Goal: Information Seeking & Learning: Learn about a topic

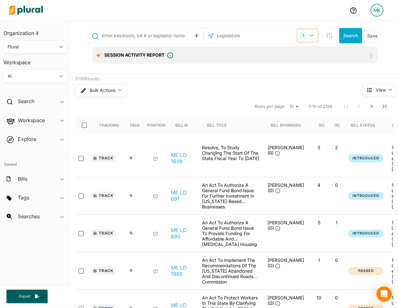
click at [309, 37] on button "1" at bounding box center [308, 36] width 20 height 12
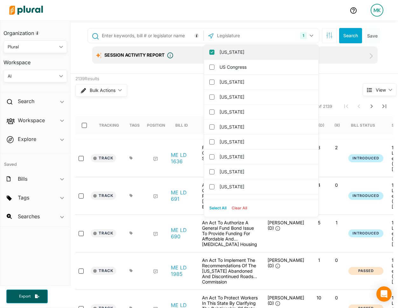
click at [248, 50] on label "[US_STATE]" at bounding box center [266, 52] width 92 height 10
click at [215, 50] on input "[US_STATE]" at bounding box center [211, 52] width 5 height 5
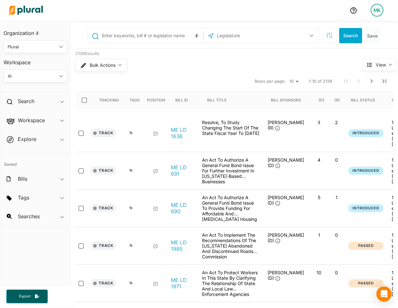
click at [248, 36] on input "text" at bounding box center [251, 36] width 68 height 12
type input "ge"
click at [243, 51] on label "[US_STATE]" at bounding box center [266, 52] width 92 height 10
click at [215, 51] on input "[US_STATE]" at bounding box center [211, 52] width 5 height 5
checkbox input "true"
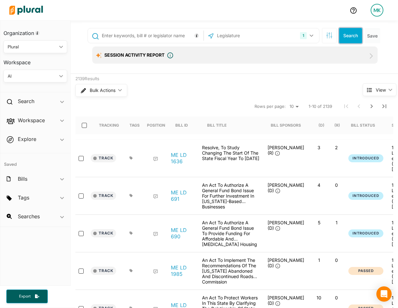
click at [345, 36] on button "Search" at bounding box center [350, 35] width 23 height 15
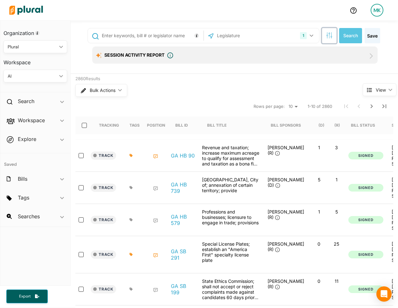
click at [330, 42] on button "button" at bounding box center [329, 35] width 15 height 15
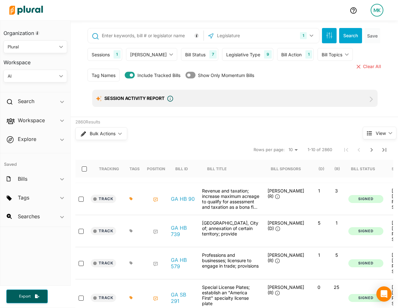
click at [244, 54] on div "Legislative Type" at bounding box center [243, 54] width 34 height 7
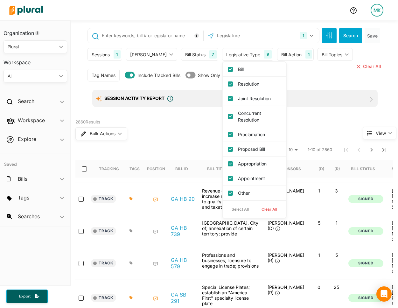
click at [193, 52] on div "Bill Status 7" at bounding box center [199, 54] width 37 height 13
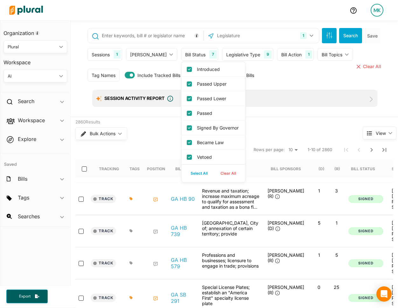
click at [214, 177] on button "Clear All" at bounding box center [228, 174] width 28 height 10
checkbox input "false"
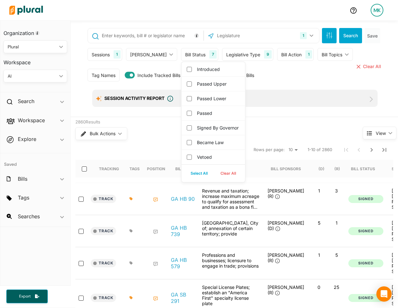
checkbox governor "false"
checkbox input "false"
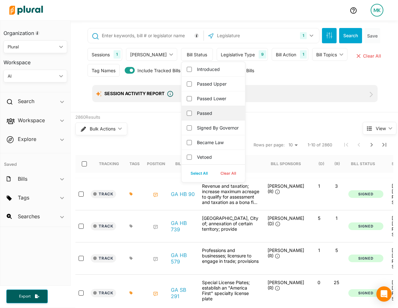
click at [207, 115] on label "Passed" at bounding box center [218, 113] width 42 height 7
click at [192, 115] on input "Passed" at bounding box center [189, 113] width 5 height 5
checkbox input "true"
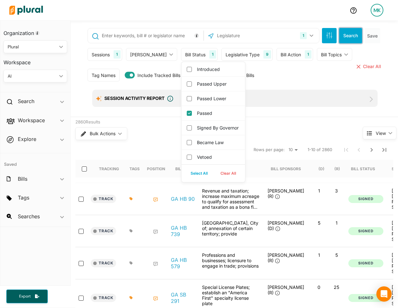
click at [347, 41] on button "Search" at bounding box center [350, 35] width 23 height 15
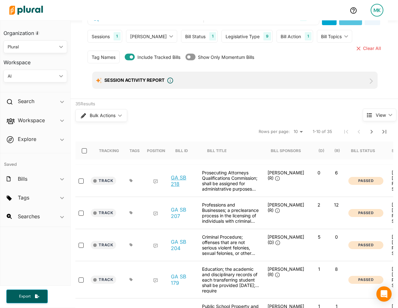
scroll to position [19, 0]
click at [186, 174] on link "GA SB 218" at bounding box center [183, 180] width 24 height 13
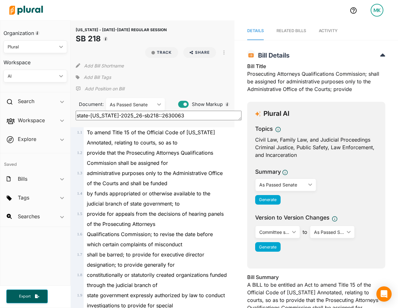
click at [328, 32] on span "Activity" at bounding box center [328, 30] width 19 height 5
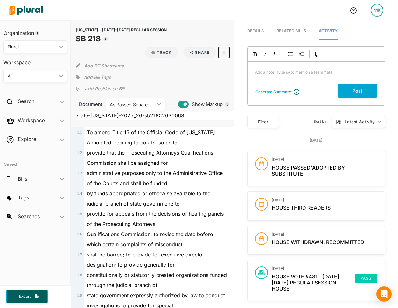
click at [224, 52] on icon "button" at bounding box center [224, 52] width 1 height 5
click at [230, 80] on link "View Source" at bounding box center [247, 81] width 56 height 15
click at [261, 31] on span "Details" at bounding box center [255, 30] width 17 height 5
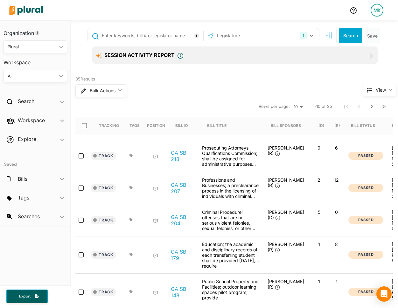
scroll to position [0, 132]
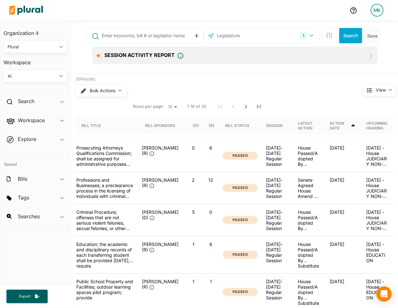
click at [310, 155] on div "House Passed/Adopted By Substitute" at bounding box center [309, 156] width 32 height 22
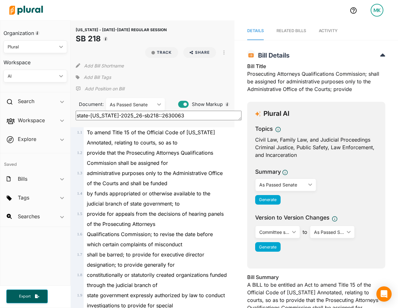
click at [329, 32] on span "Activity" at bounding box center [328, 30] width 19 height 5
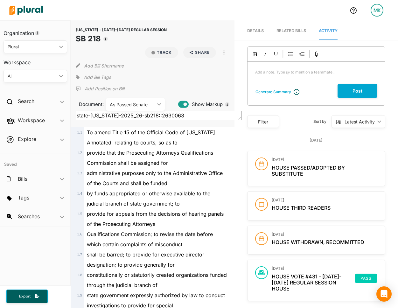
click at [257, 30] on span "Details" at bounding box center [255, 30] width 17 height 5
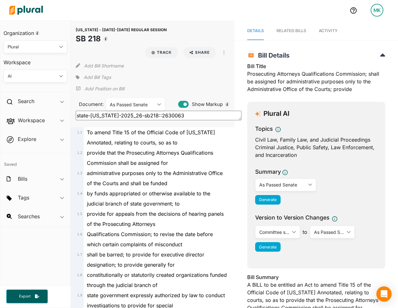
click at [336, 34] on link "Activity" at bounding box center [328, 31] width 19 height 18
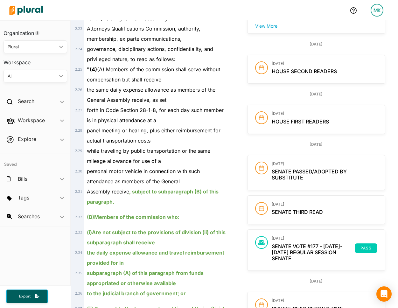
scroll to position [557, 0]
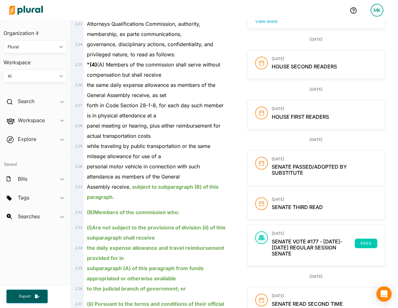
click at [306, 172] on h2 "Senate Passed/Adopted By Substitute" at bounding box center [325, 170] width 106 height 12
click at [284, 224] on div "Thursday March 6th March 6, 2025 Senate Passed/Adopted By Substitute March 6, 2…" at bounding box center [316, 201] width 138 height 129
click at [306, 225] on div "Thursday March 6th March 6, 2025 Senate Passed/Adopted By Substitute March 6, 2…" at bounding box center [316, 201] width 138 height 129
drag, startPoint x: 305, startPoint y: 177, endPoint x: 293, endPoint y: 238, distance: 63.1
click at [293, 236] on div "Thursday March 6th March 6, 2025 Senate Passed/Adopted By Substitute March 6, 2…" at bounding box center [316, 201] width 138 height 129
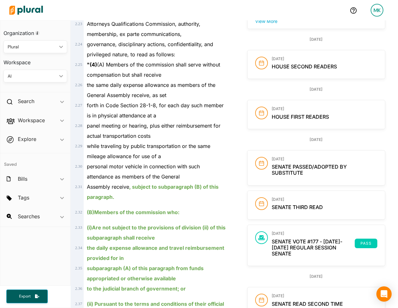
click at [287, 171] on span "Senate Passed/Adopted By Substitute" at bounding box center [309, 170] width 75 height 12
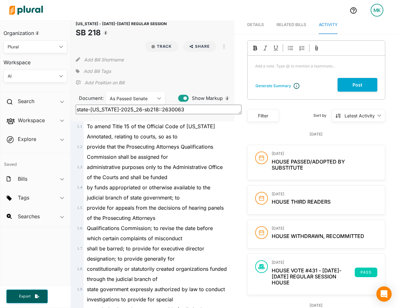
scroll to position [0, 0]
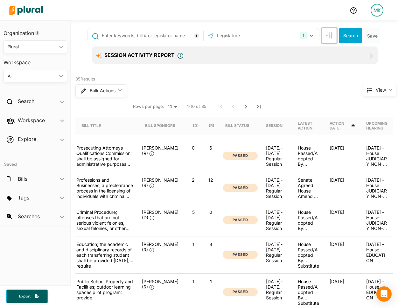
click at [330, 34] on icon "button" at bounding box center [329, 35] width 6 height 6
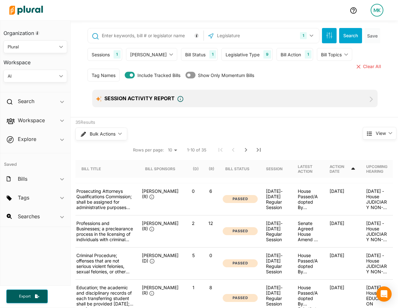
click at [194, 53] on div "Bill Status 1" at bounding box center [199, 54] width 37 height 13
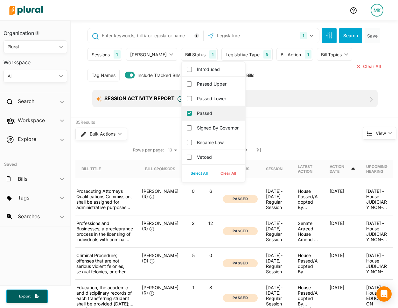
click at [197, 116] on label "Passed" at bounding box center [218, 113] width 42 height 7
click at [192, 116] on input "Passed" at bounding box center [189, 113] width 5 height 5
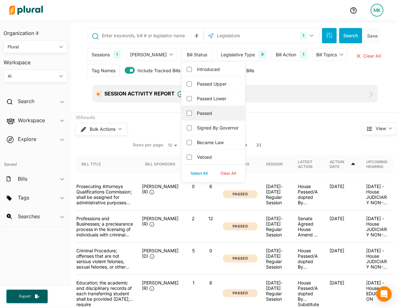
click at [198, 111] on label "Passed" at bounding box center [218, 113] width 42 height 7
click at [192, 111] on input "Passed" at bounding box center [189, 113] width 5 height 5
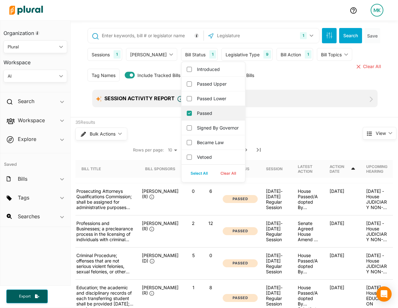
click at [198, 111] on label "Passed" at bounding box center [218, 113] width 42 height 7
click at [192, 111] on input "Passed" at bounding box center [189, 113] width 5 height 5
checkbox input "false"
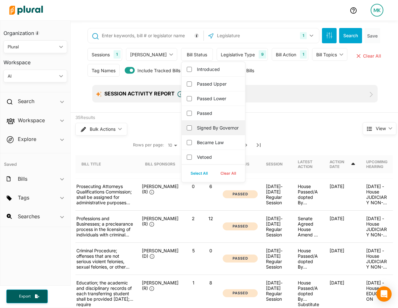
click at [197, 129] on label "Signed by Governor" at bounding box center [218, 127] width 42 height 7
click at [192, 129] on governor "Signed by Governor" at bounding box center [189, 127] width 5 height 5
checkbox governor "true"
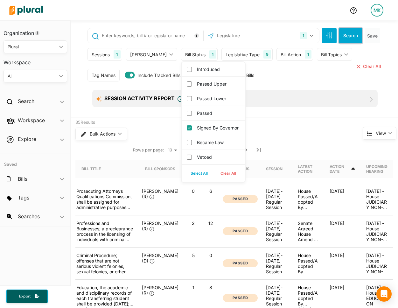
click at [344, 35] on button "Search" at bounding box center [350, 35] width 23 height 15
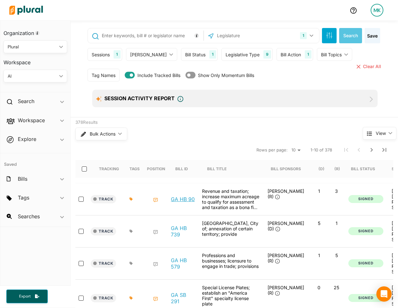
click at [183, 196] on link "GA HB 90" at bounding box center [183, 199] width 24 height 6
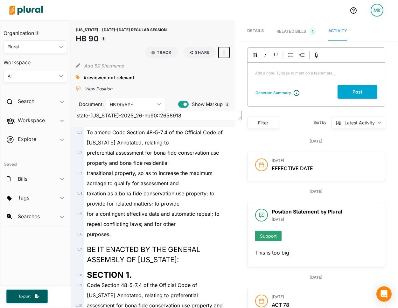
click at [224, 55] on button "button" at bounding box center [224, 52] width 11 height 11
click at [237, 81] on div "View Source" at bounding box center [251, 81] width 39 height 5
click at [48, 101] on div "Search ic_keyboard_arrow_down" at bounding box center [35, 102] width 70 height 17
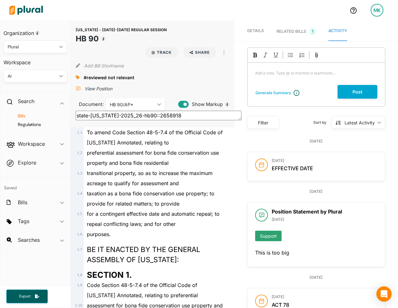
click at [30, 117] on h4 "Bills" at bounding box center [37, 116] width 54 height 6
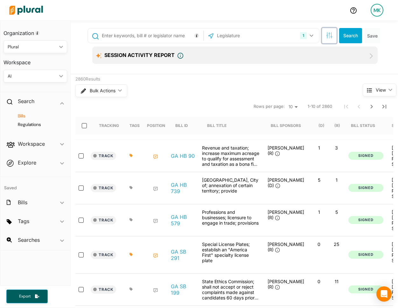
click at [325, 35] on button "button" at bounding box center [329, 35] width 15 height 15
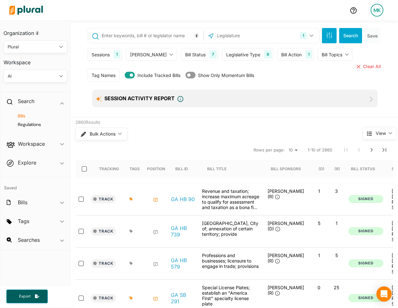
click at [246, 54] on div "Legislative Type" at bounding box center [243, 54] width 34 height 7
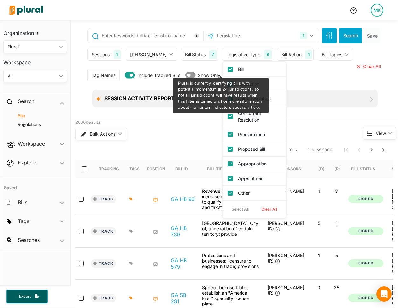
click at [193, 57] on div "Bill Status 7" at bounding box center [199, 54] width 37 height 13
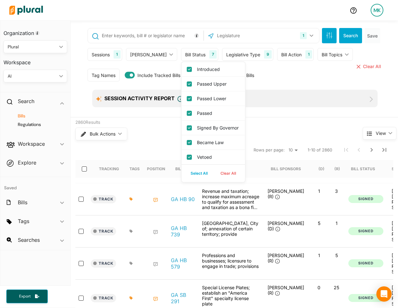
click at [215, 178] on button "Clear All" at bounding box center [228, 174] width 28 height 10
checkbox input "false"
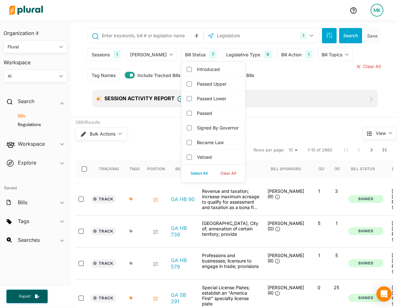
checkbox governor "false"
checkbox input "false"
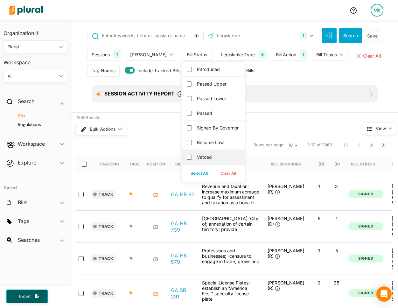
click at [204, 160] on label "Vetoed" at bounding box center [218, 157] width 42 height 7
click at [192, 160] on input "Vetoed" at bounding box center [189, 157] width 5 height 5
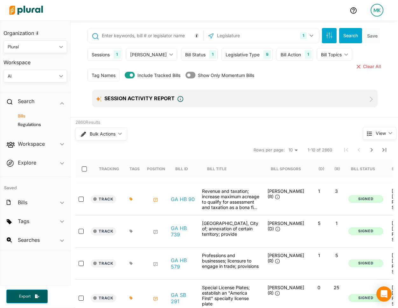
click at [354, 25] on div "1 Georgia US Congress Alabama Alaska Arizona Arkansas California Colorado Conne…" at bounding box center [235, 70] width 306 height 94
click at [352, 35] on button "Search" at bounding box center [350, 35] width 23 height 15
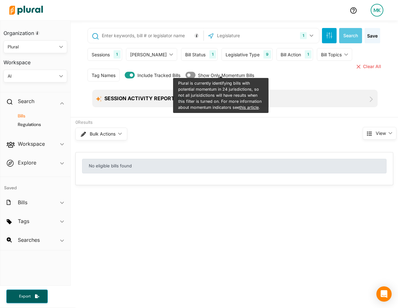
click at [184, 59] on div "Bill Status 1" at bounding box center [199, 54] width 37 height 13
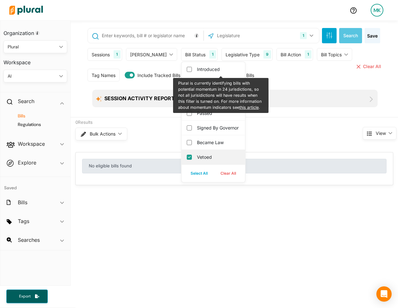
click at [201, 165] on div "Vetoed" at bounding box center [213, 157] width 63 height 15
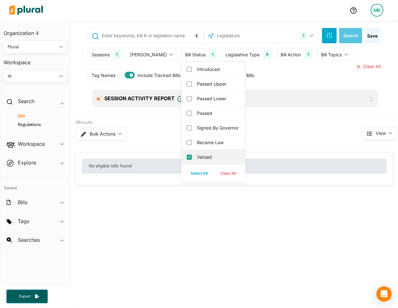
click at [197, 160] on label "Vetoed" at bounding box center [218, 157] width 42 height 7
click at [192, 160] on input "Vetoed" at bounding box center [189, 157] width 5 height 5
checkbox input "false"
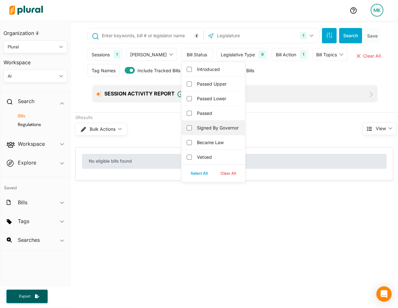
click at [201, 130] on label "Signed by Governor" at bounding box center [218, 127] width 42 height 7
click at [192, 130] on governor "Signed by Governor" at bounding box center [189, 127] width 5 height 5
checkbox governor "true"
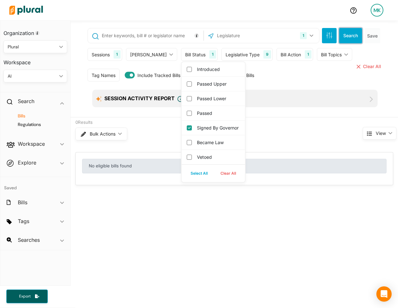
click at [352, 36] on button "Search" at bounding box center [350, 35] width 23 height 15
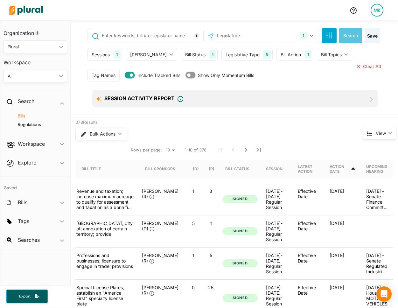
click at [163, 146] on select "10 20 50" at bounding box center [170, 150] width 14 height 8
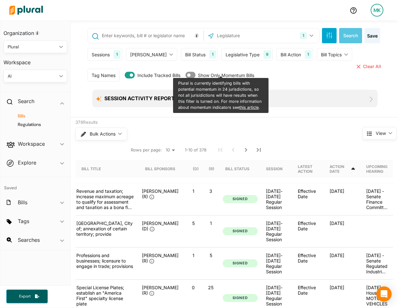
click at [283, 119] on div "378 Results" at bounding box center [206, 122] width 263 height 6
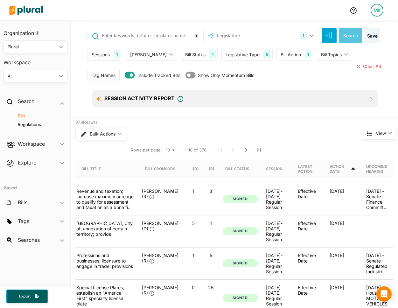
click at [163, 146] on select "10 20 50" at bounding box center [170, 150] width 14 height 8
click at [240, 145] on button "Next Page" at bounding box center [246, 150] width 13 height 13
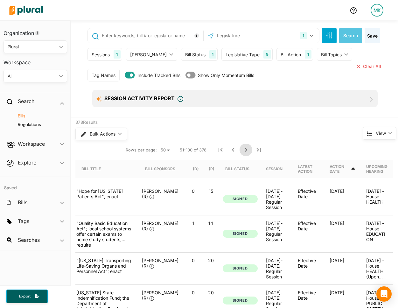
click at [245, 148] on icon "Next Page" at bounding box center [246, 150] width 2 height 4
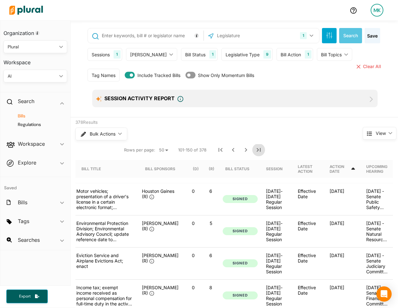
click at [255, 146] on icon "Last Page" at bounding box center [259, 150] width 8 height 8
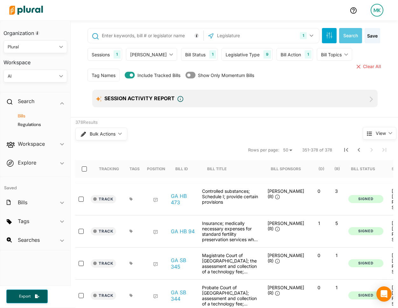
click at [124, 152] on nav "Rows per page: 10 20 50 351-378 of 378" at bounding box center [234, 150] width 318 height 18
